Goal: Check status: Check status

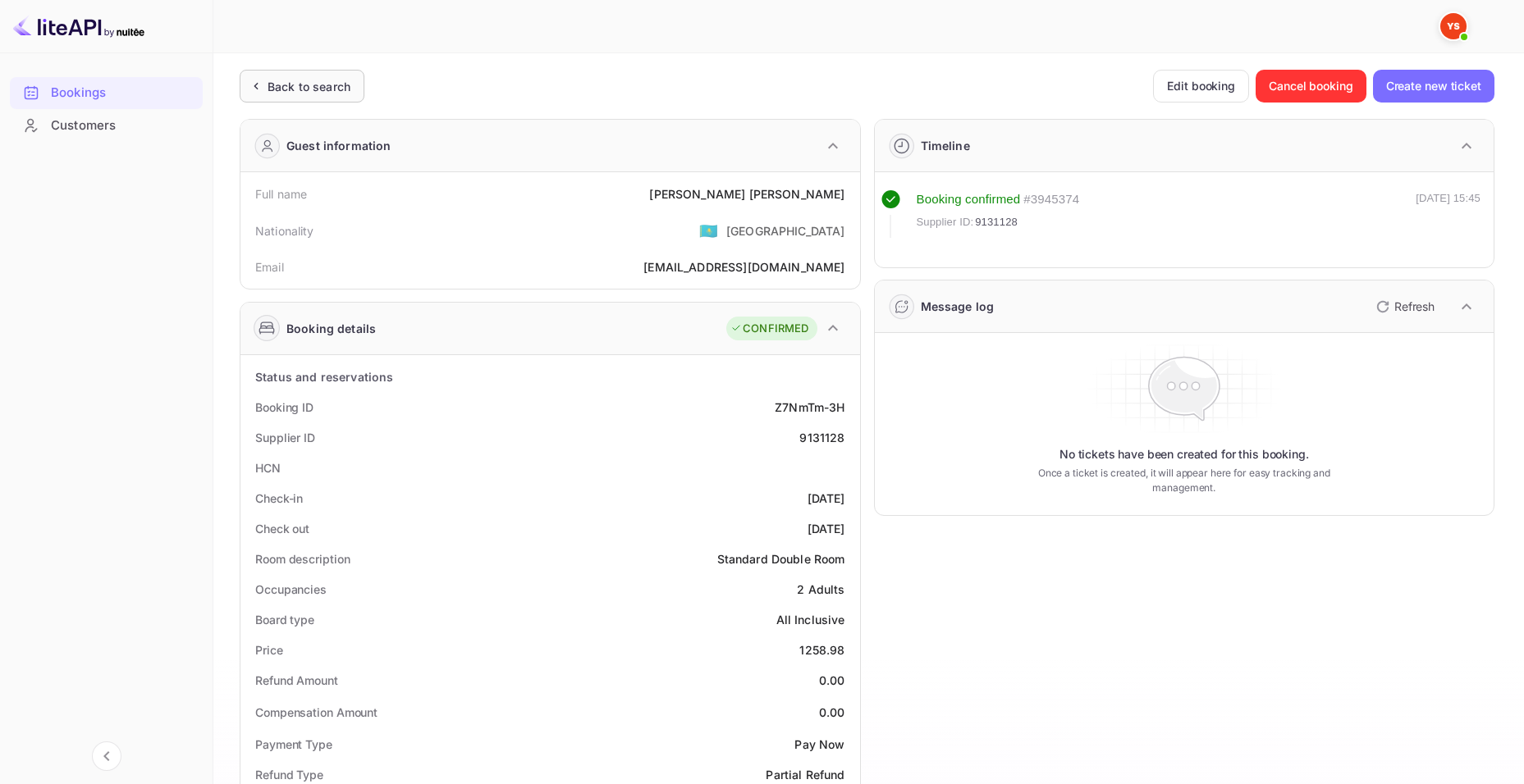
click at [286, 99] on div "Back to search" at bounding box center [302, 85] width 124 height 32
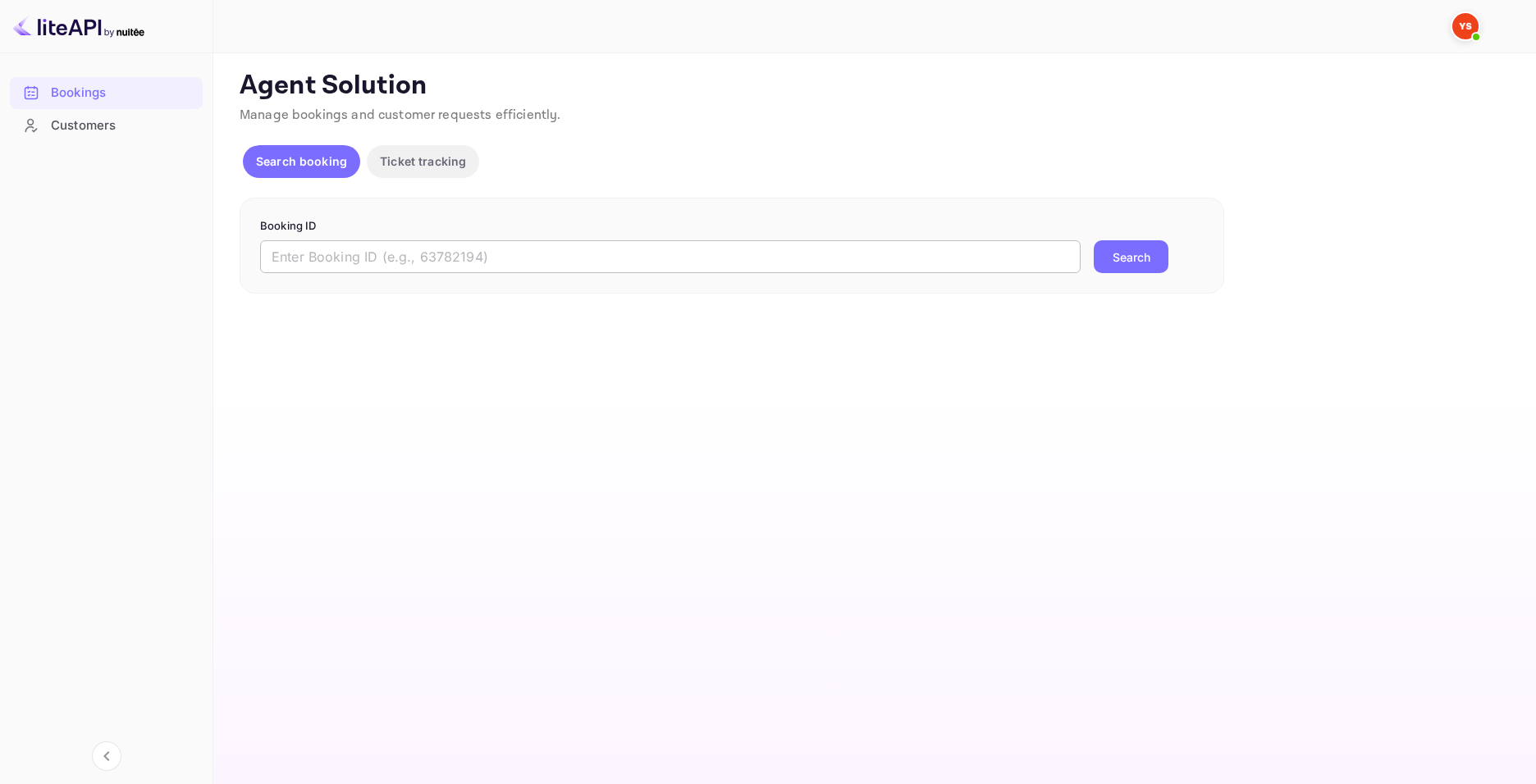
drag, startPoint x: 520, startPoint y: 245, endPoint x: 523, endPoint y: 254, distance: 9.5
click at [523, 253] on input "text" at bounding box center [670, 256] width 820 height 32
paste input "9845398"
type input "9845398"
click at [1117, 262] on button "Search" at bounding box center [1131, 256] width 74 height 32
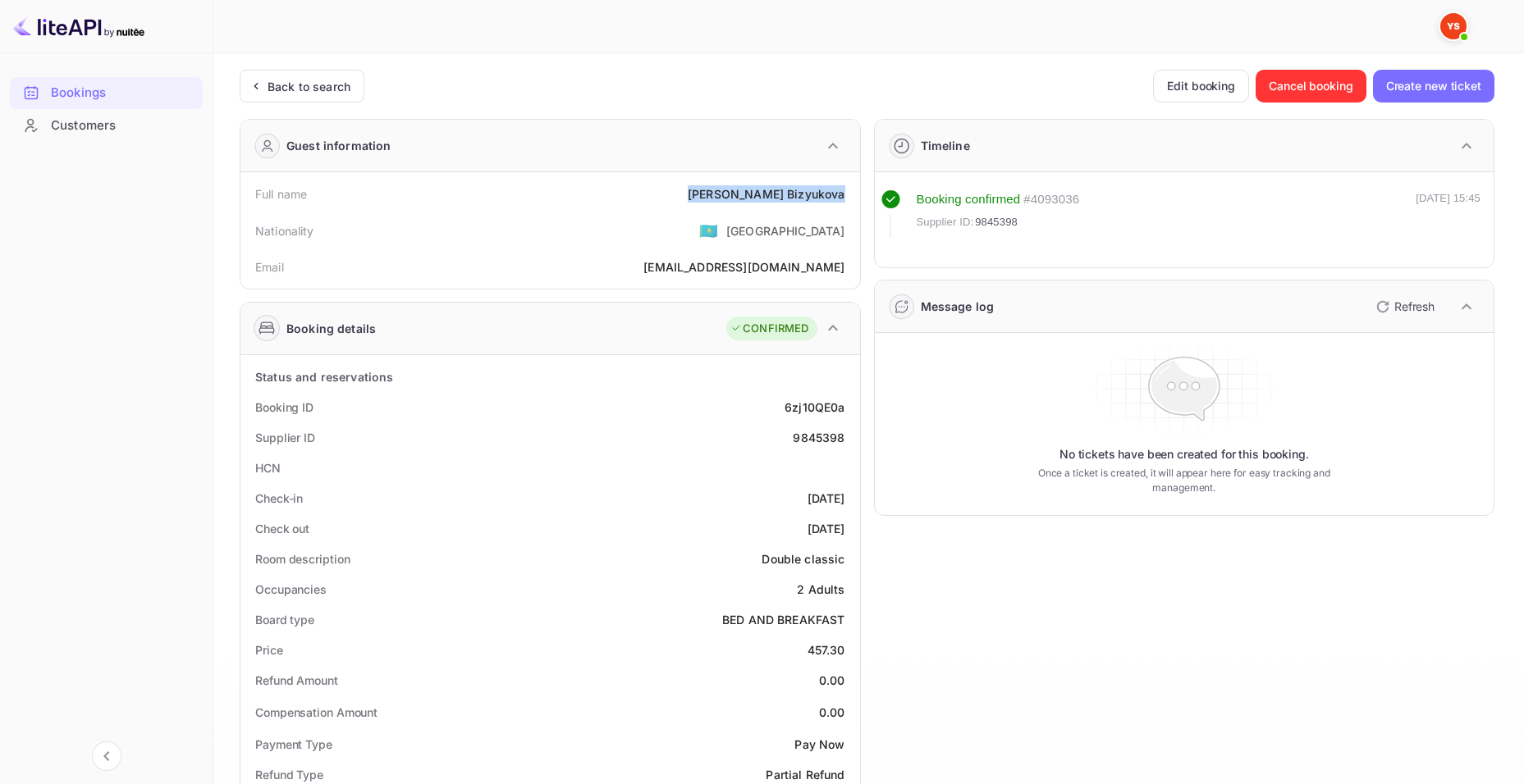
drag, startPoint x: 730, startPoint y: 191, endPoint x: 846, endPoint y: 195, distance: 116.1
click at [846, 195] on div "Full name [PERSON_NAME]" at bounding box center [549, 194] width 606 height 31
copy div "[PERSON_NAME]"
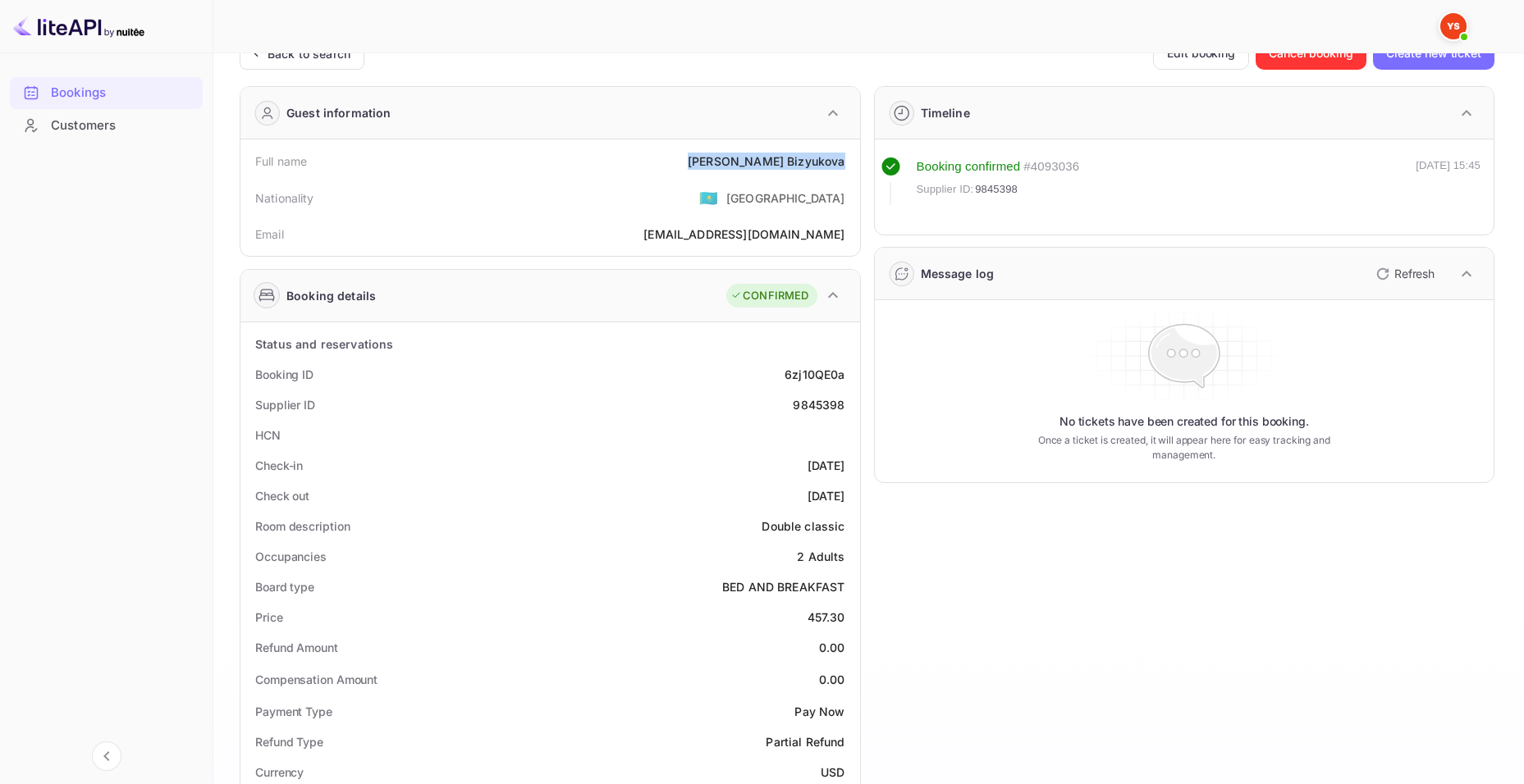
scroll to position [164, 0]
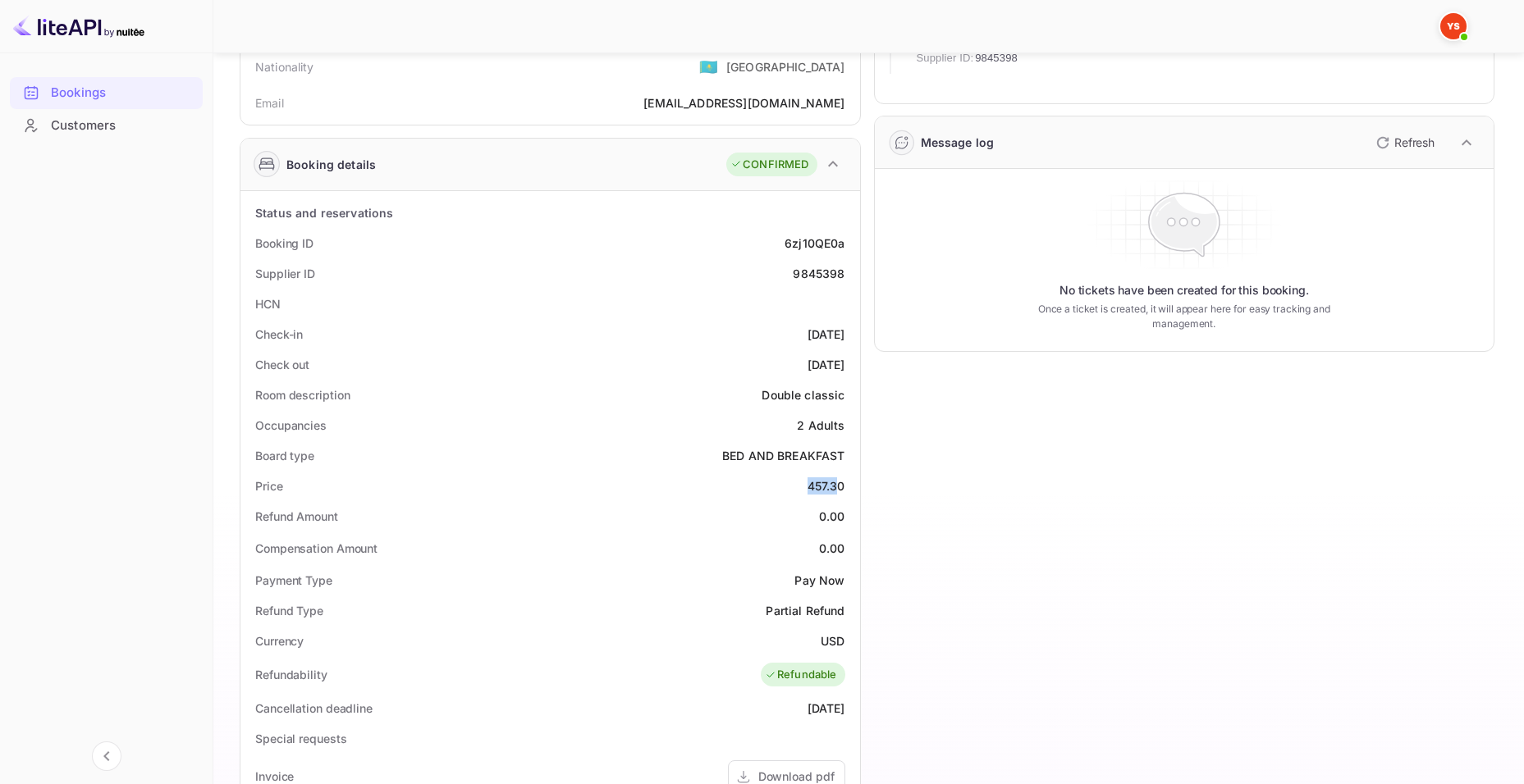
drag, startPoint x: 804, startPoint y: 480, endPoint x: 839, endPoint y: 479, distance: 35.0
click at [839, 479] on div "Price 457.30" at bounding box center [549, 485] width 606 height 31
copy div "457.3"
